Goal: Information Seeking & Learning: Learn about a topic

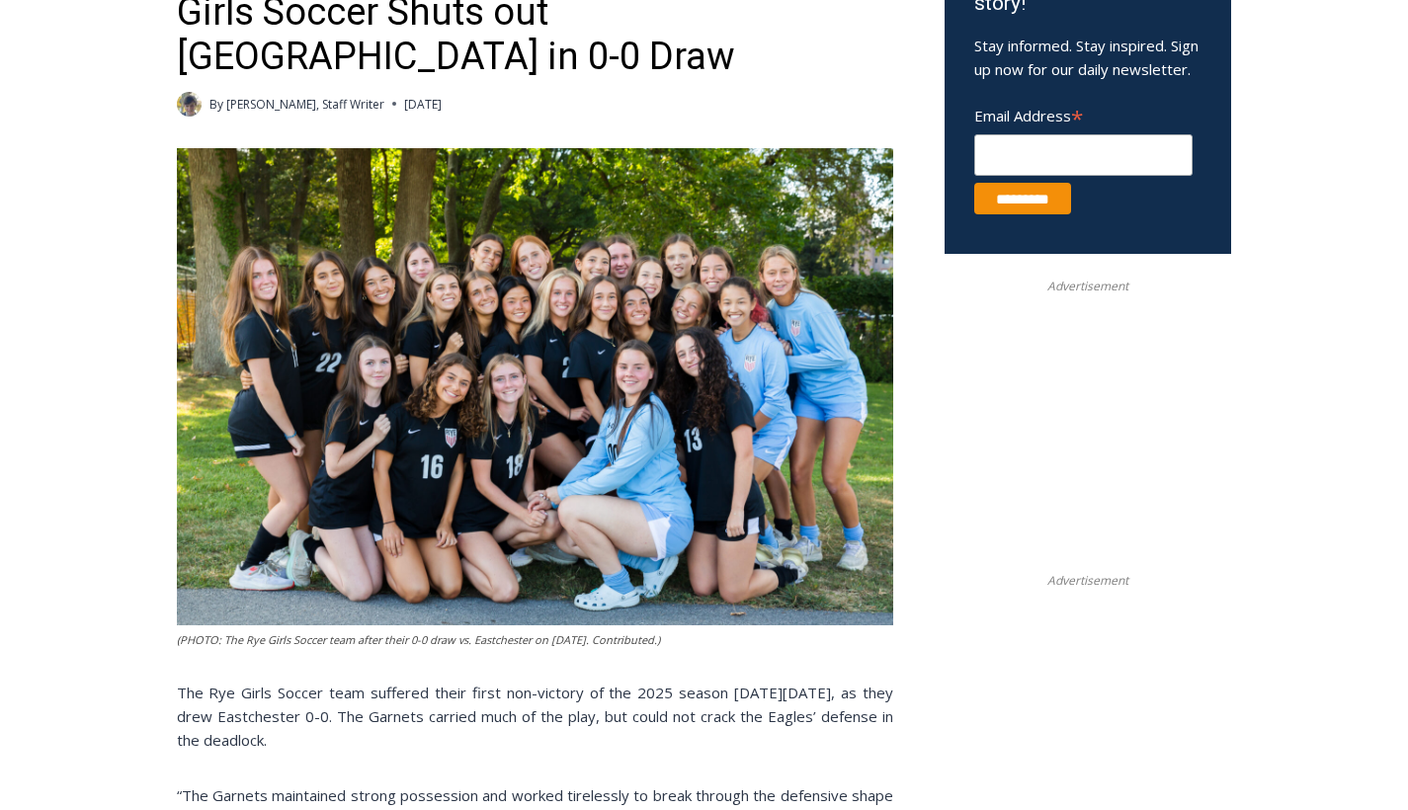
click at [522, 381] on img at bounding box center [535, 387] width 716 height 478
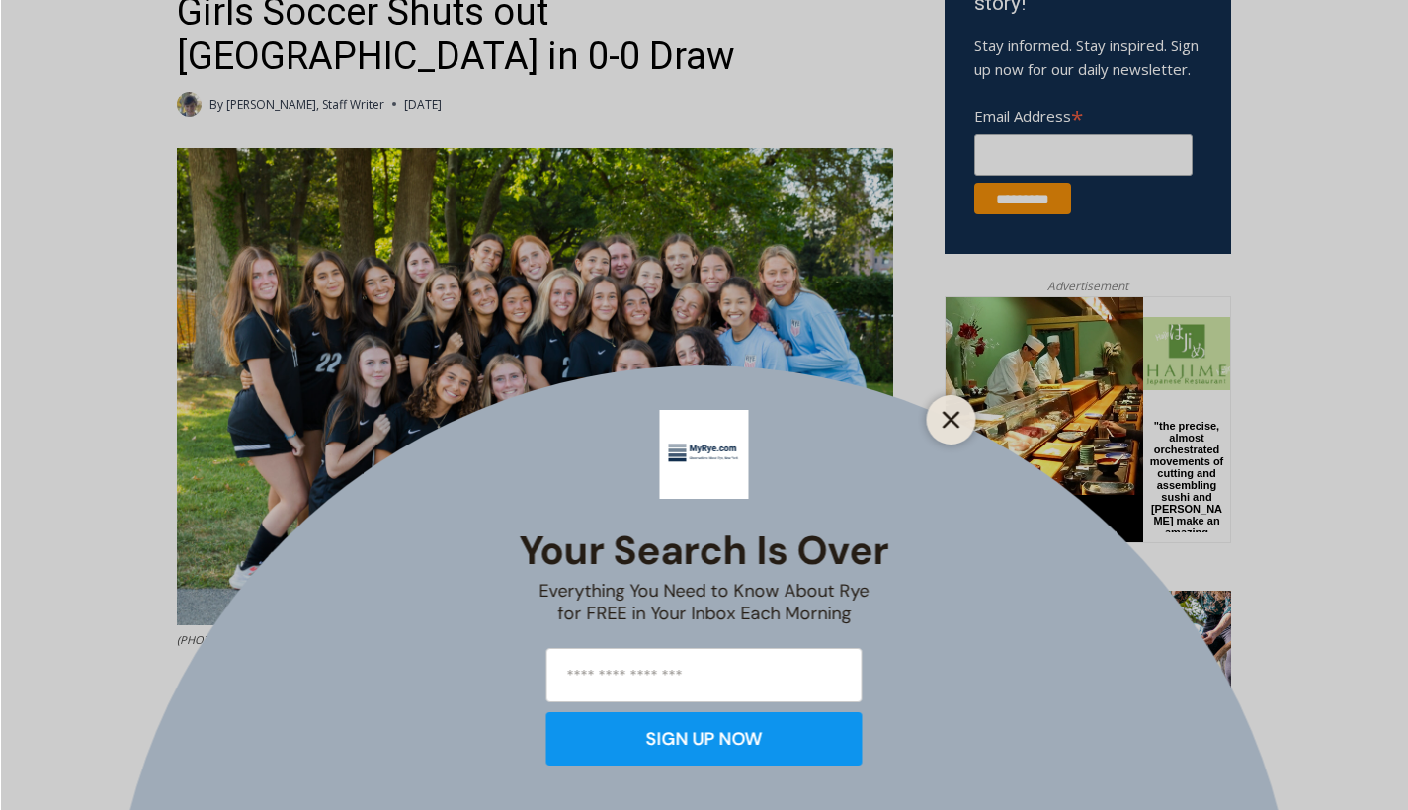
click at [947, 412] on icon "Close" at bounding box center [951, 420] width 18 height 18
click at [603, 259] on img at bounding box center [535, 387] width 716 height 478
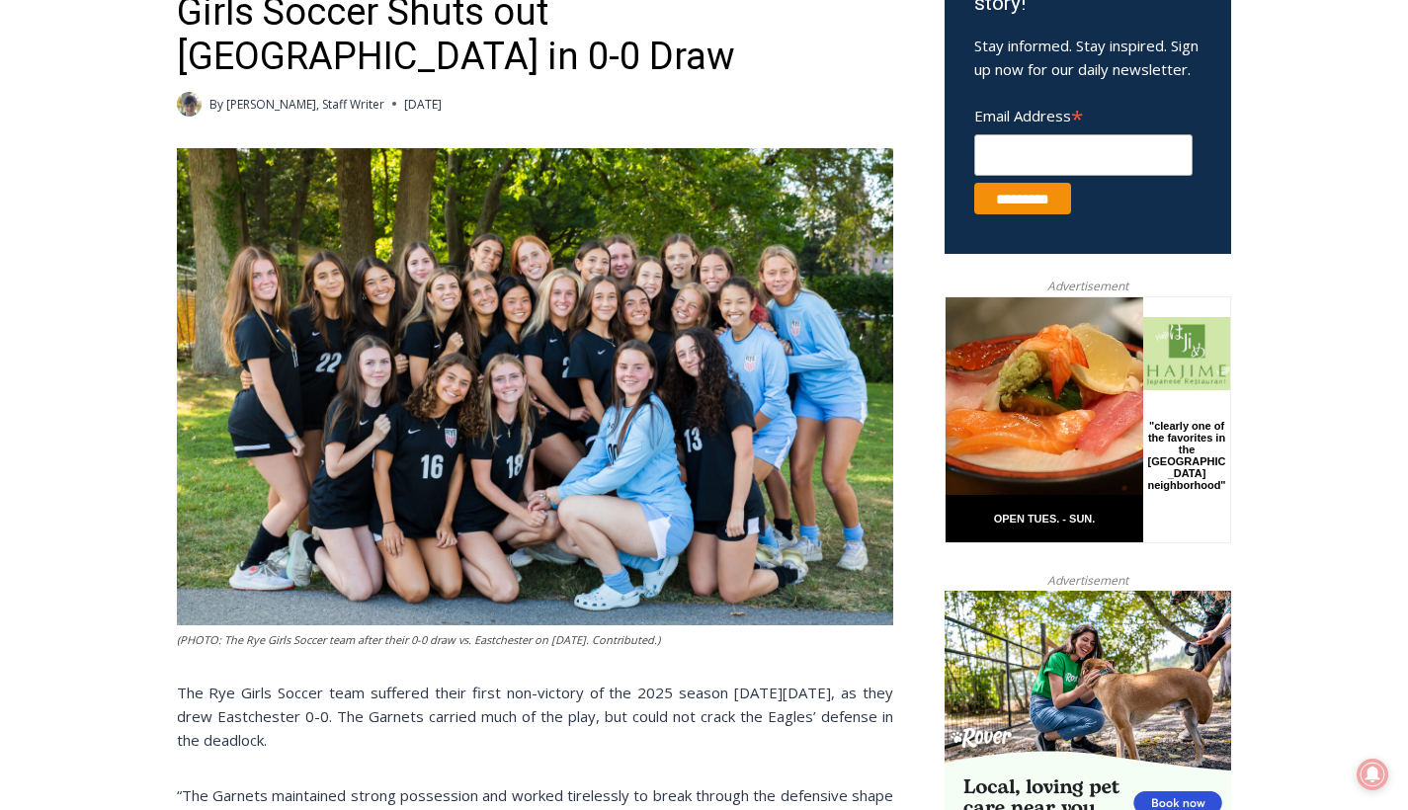
click at [660, 355] on img at bounding box center [535, 387] width 716 height 478
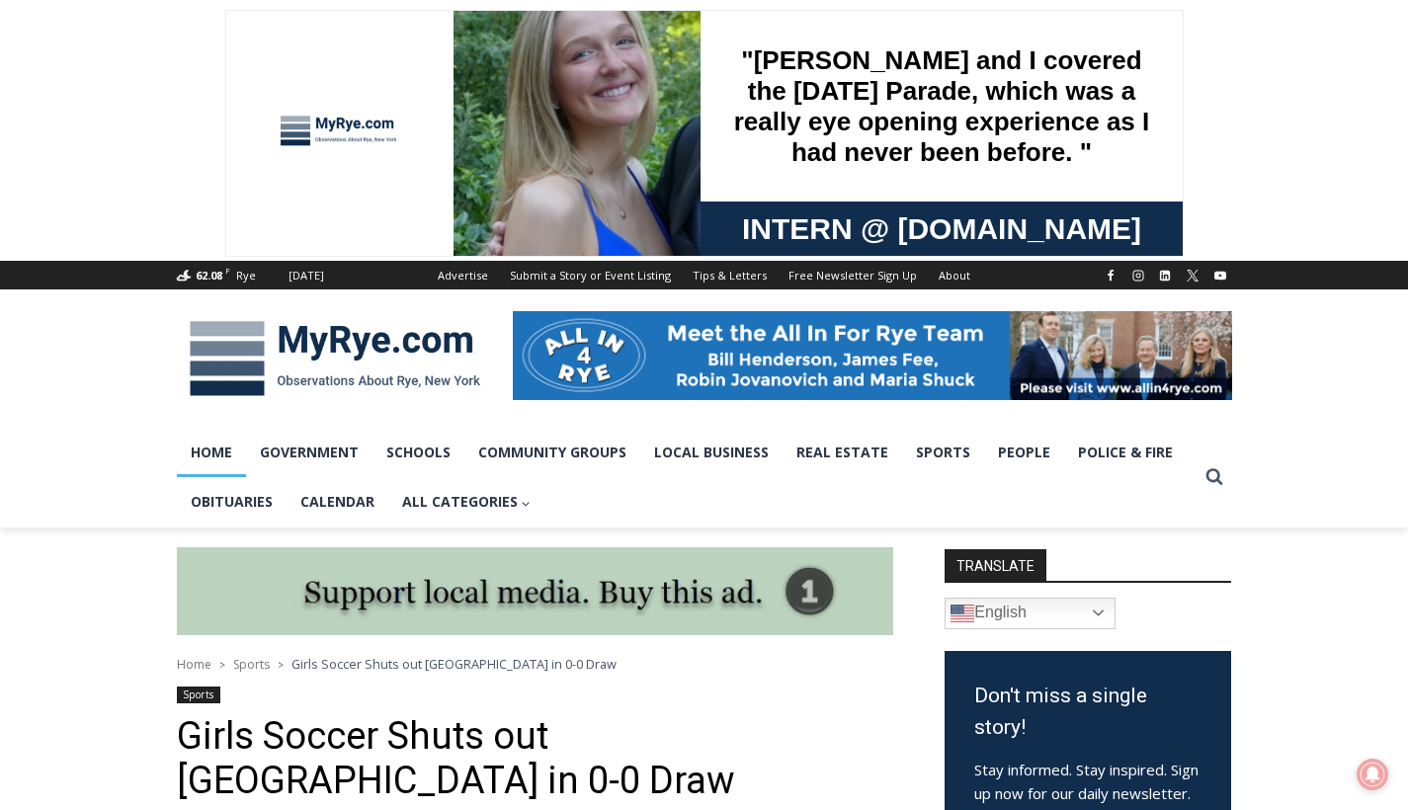
click at [210, 464] on link "Home" at bounding box center [211, 452] width 69 height 49
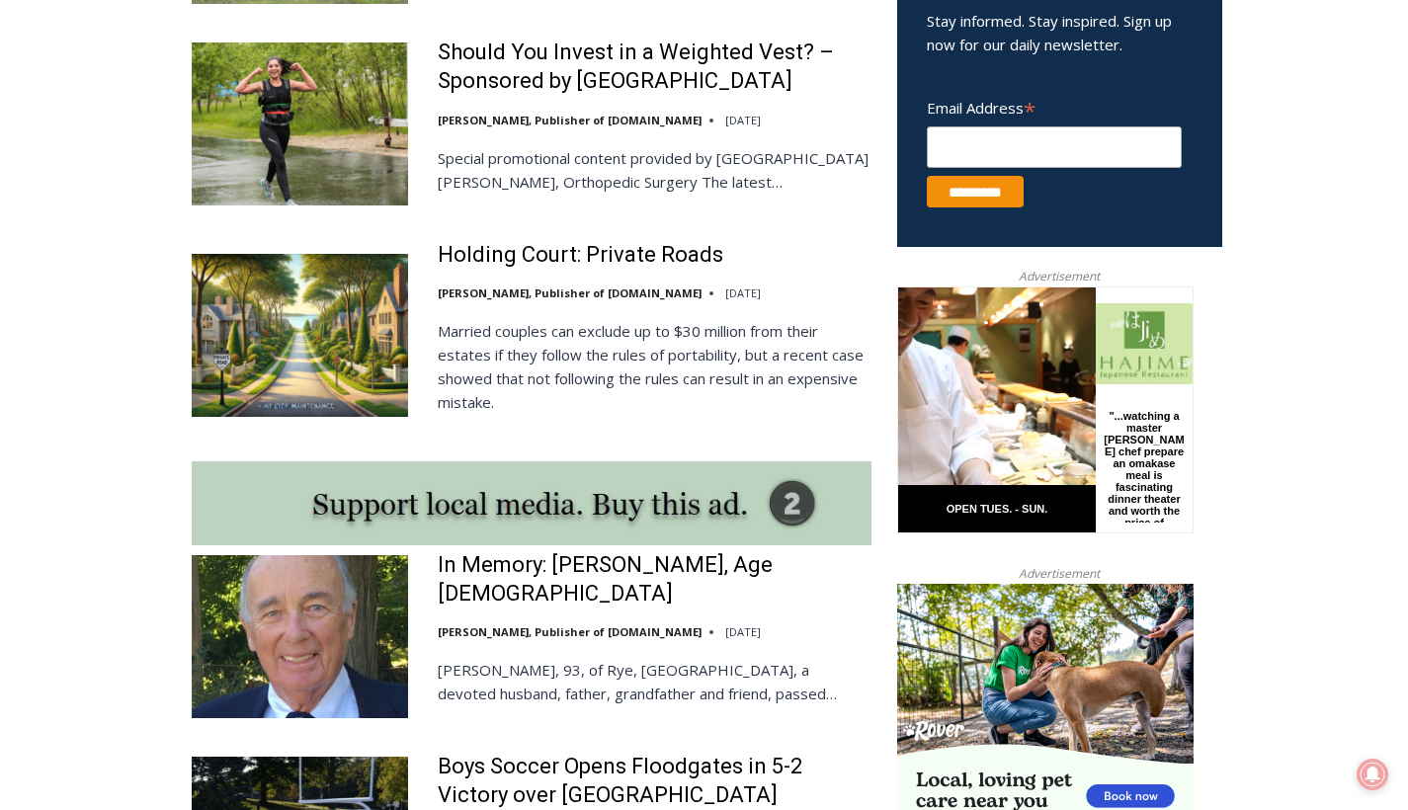
scroll to position [1310, 0]
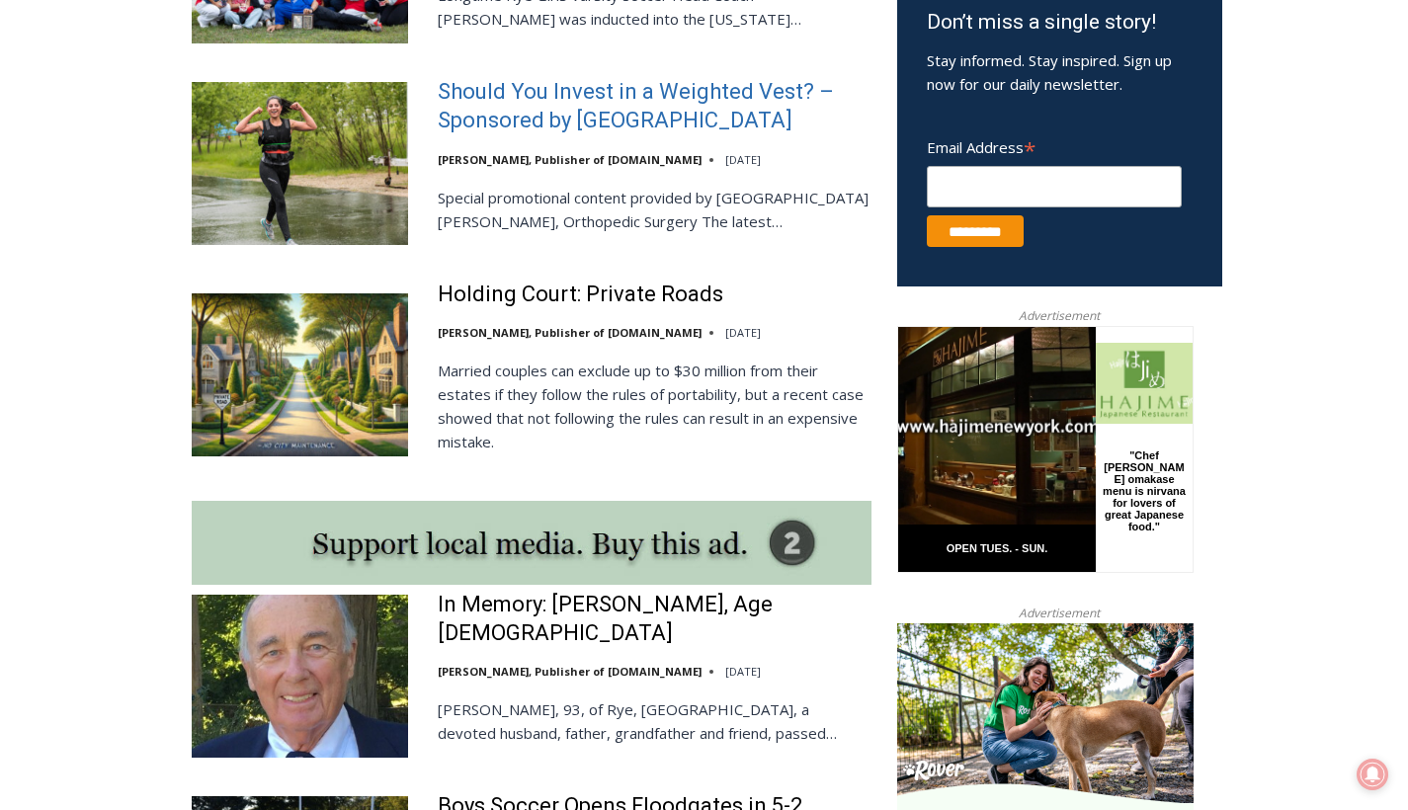
click at [596, 93] on link "Should You Invest in a Weighted Vest? – Sponsored by White Plains Hospital" at bounding box center [655, 106] width 434 height 56
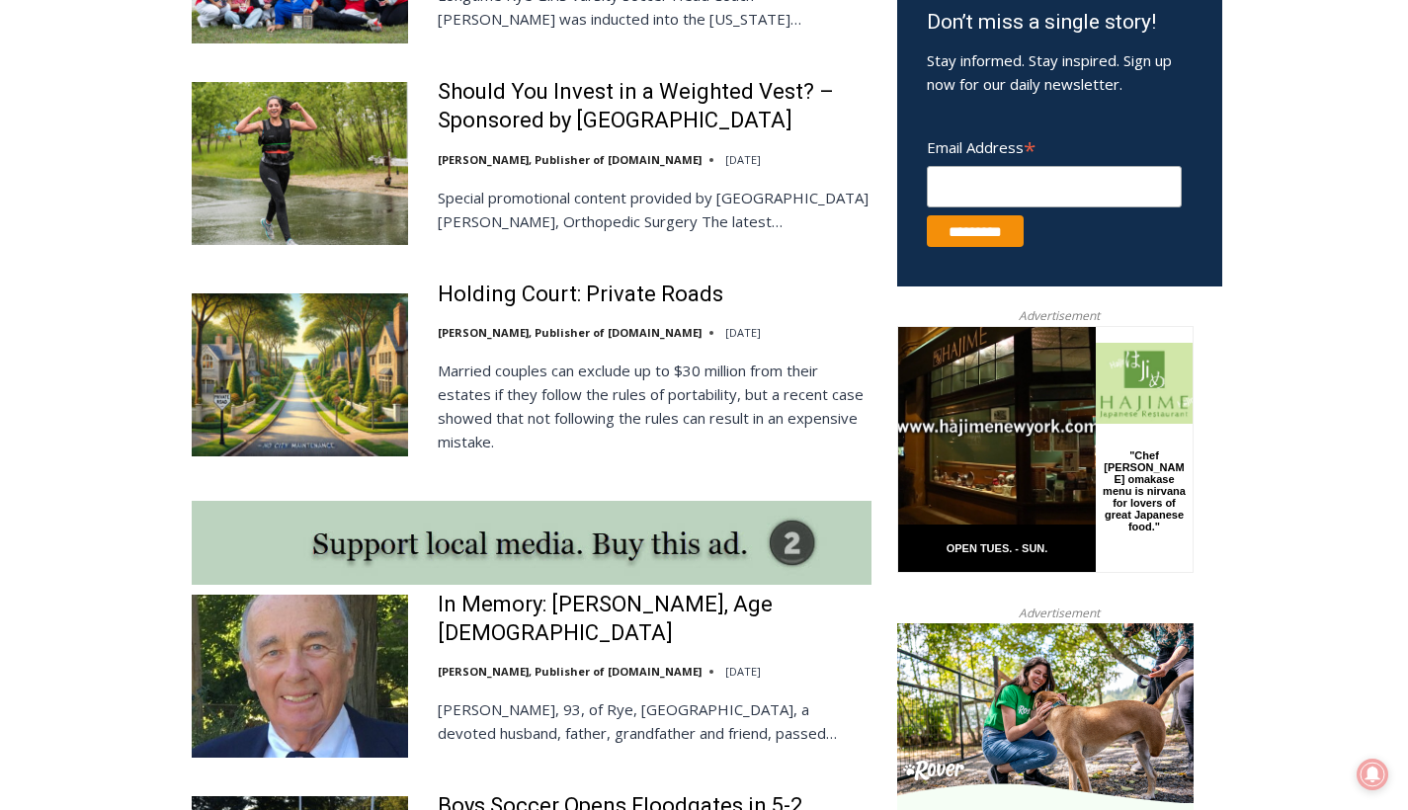
scroll to position [0, 0]
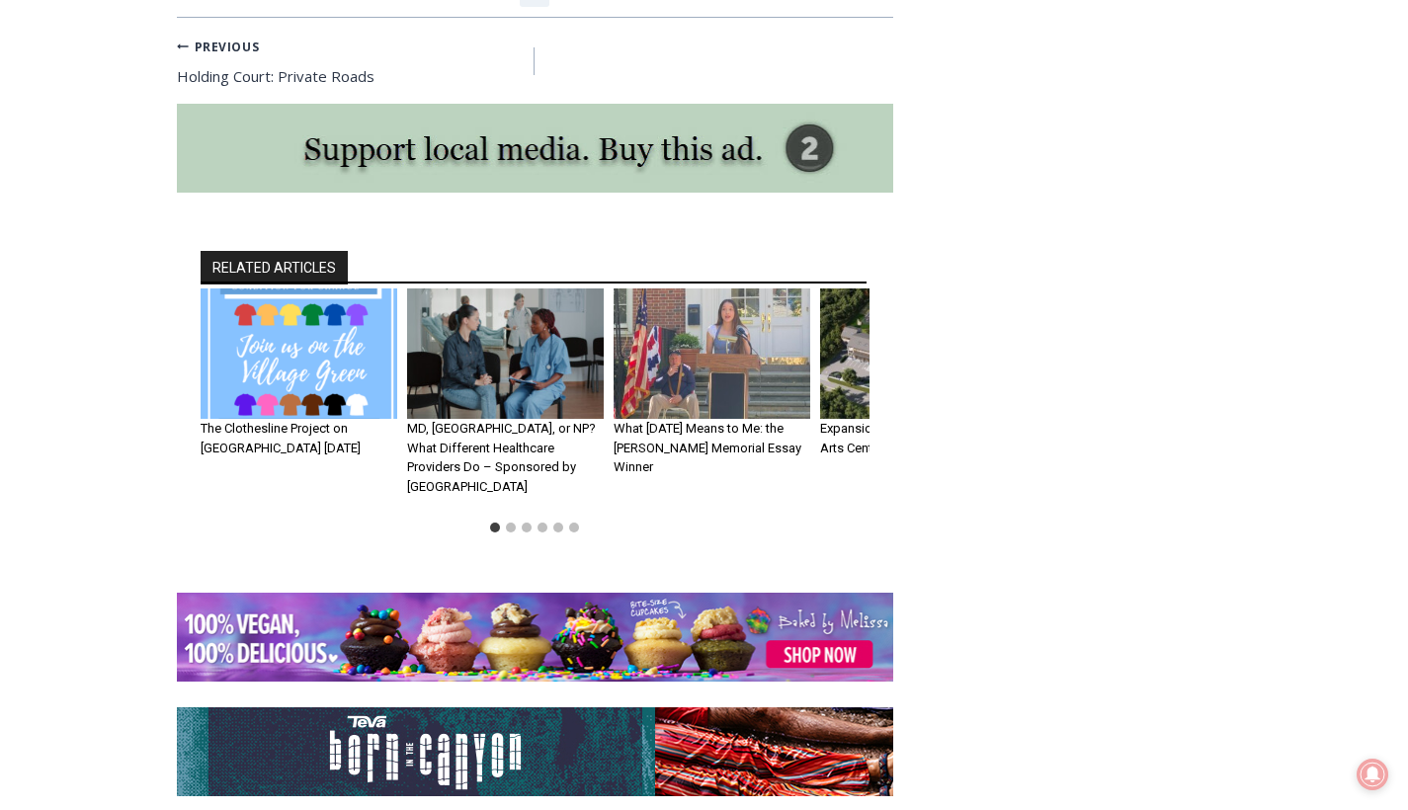
scroll to position [2268, 0]
